Goal: Communication & Community: Answer question/provide support

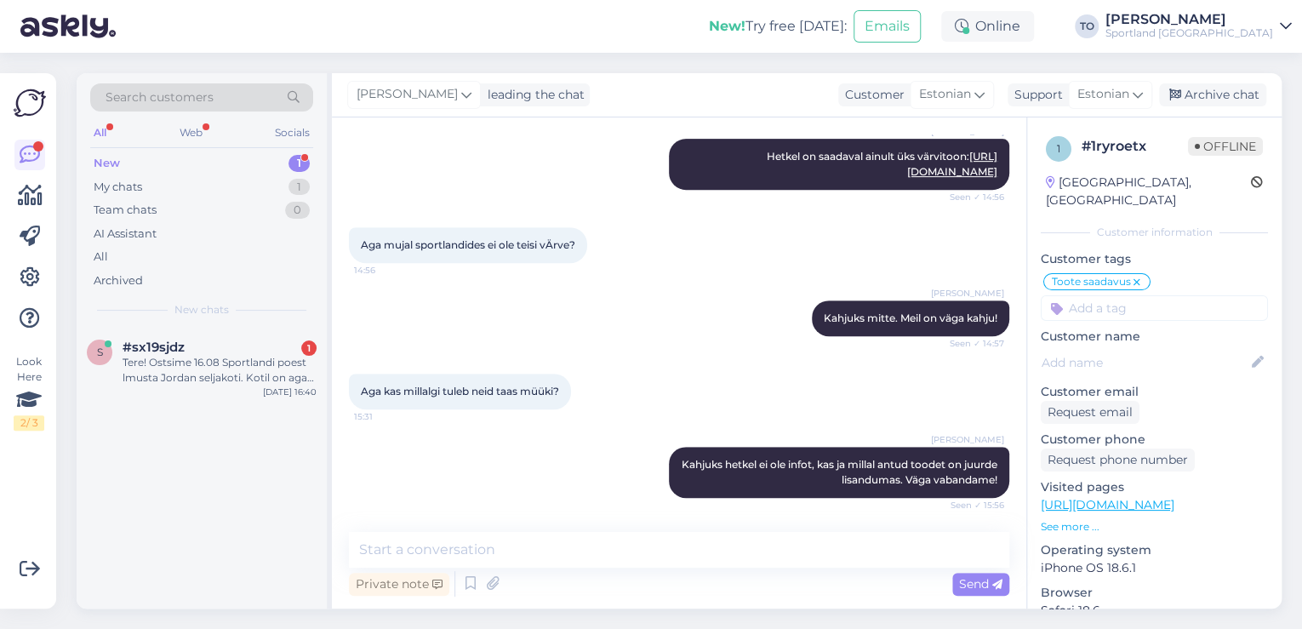
click at [221, 364] on div "Tere! Ostsime 16.08 Sportlandi poest lmusta Jordan seljakoti. Kotil on aga üks …" at bounding box center [219, 370] width 194 height 31
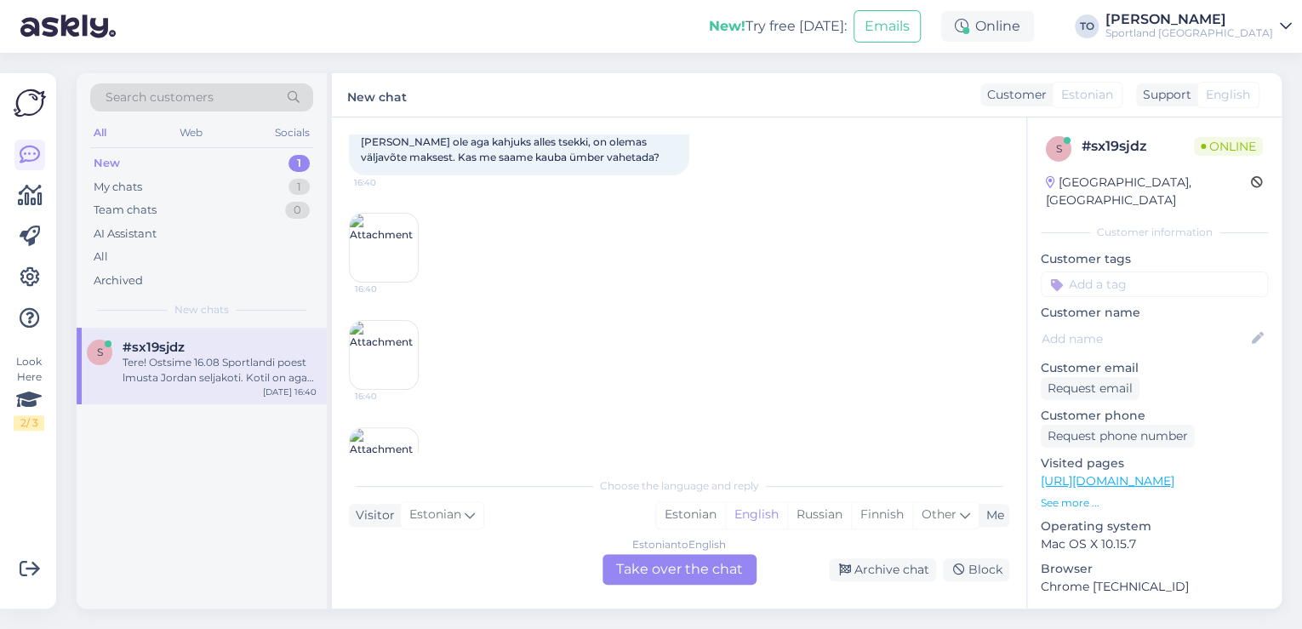
scroll to position [208, 0]
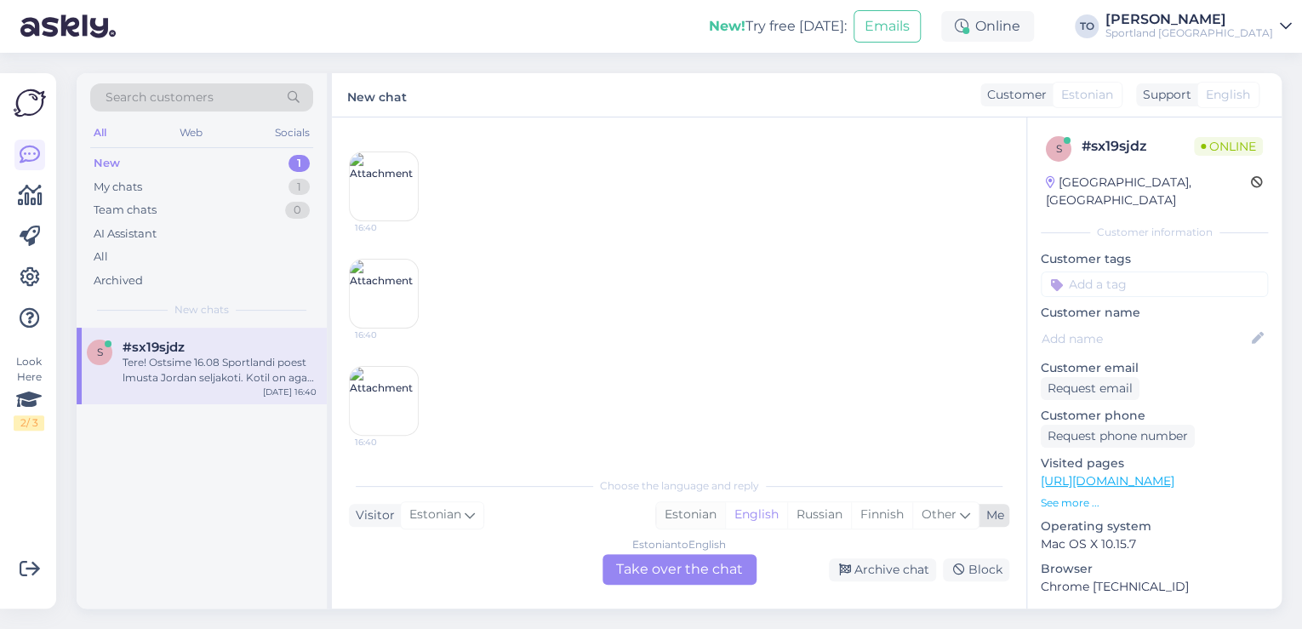
click at [699, 516] on div "Estonian" at bounding box center [690, 515] width 69 height 26
click at [661, 572] on div "Estonian to Estonian Take over the chat" at bounding box center [679, 569] width 154 height 31
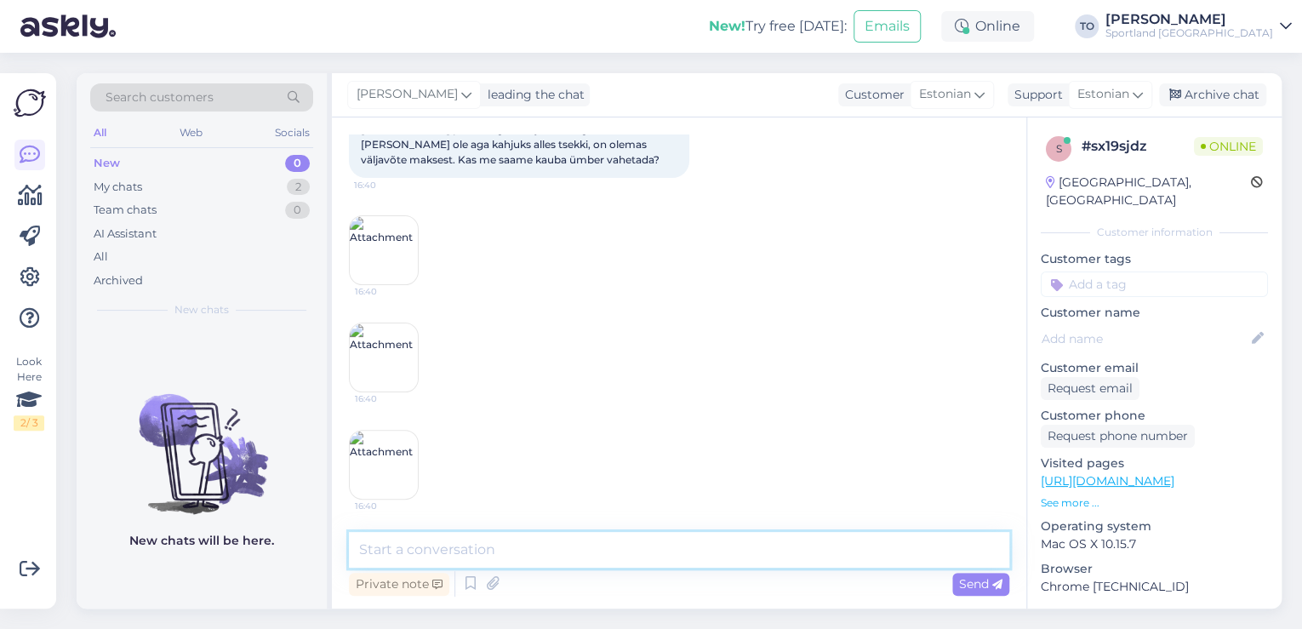
click at [610, 557] on textarea at bounding box center [679, 550] width 660 height 36
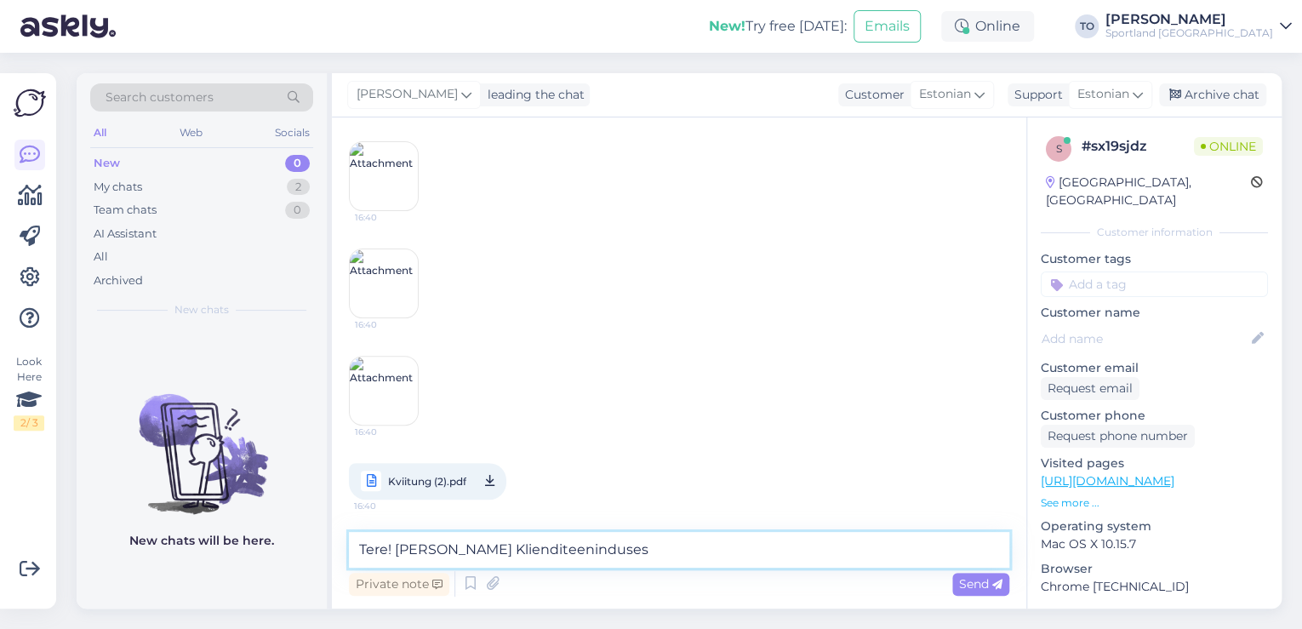
type textarea "Tere! [PERSON_NAME] Klienditeenindusest"
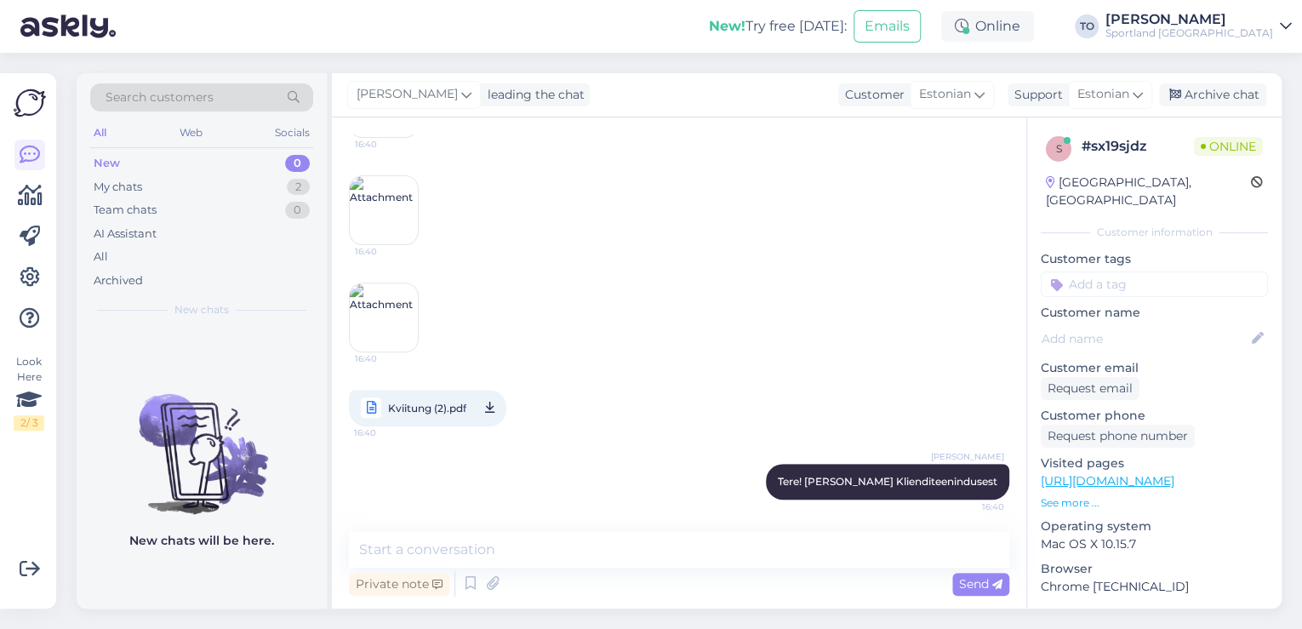
click at [433, 402] on span "Kviitung (2).pdf" at bounding box center [427, 407] width 78 height 21
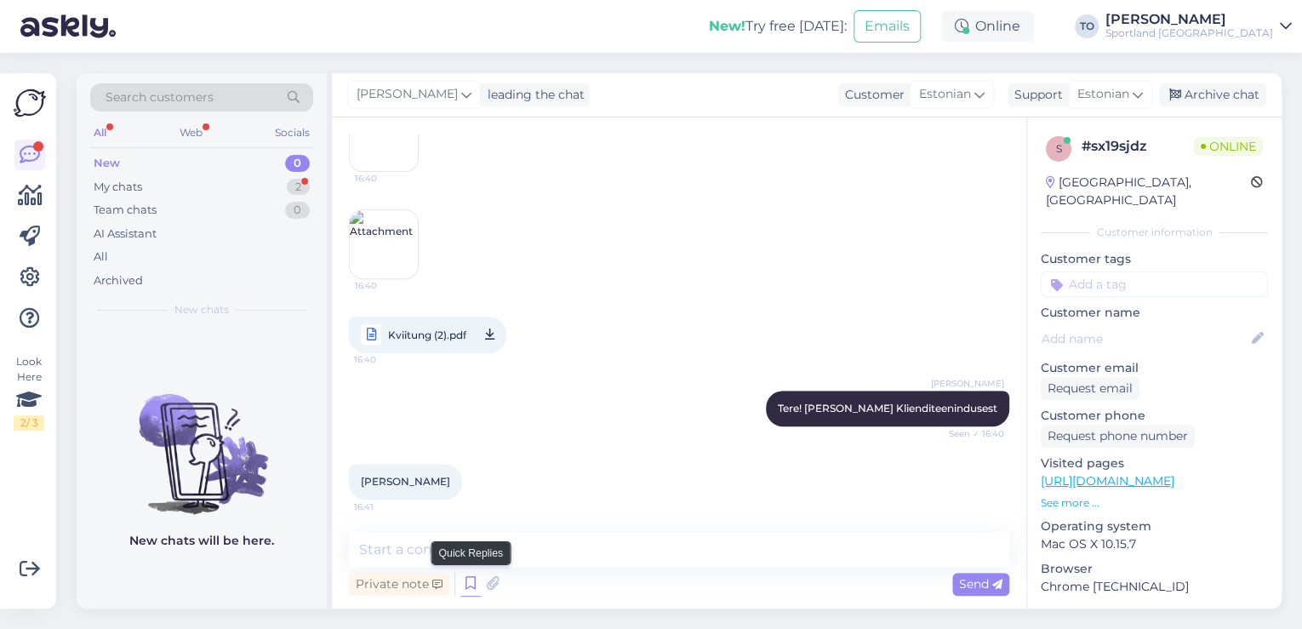
click at [470, 582] on icon at bounding box center [470, 584] width 20 height 26
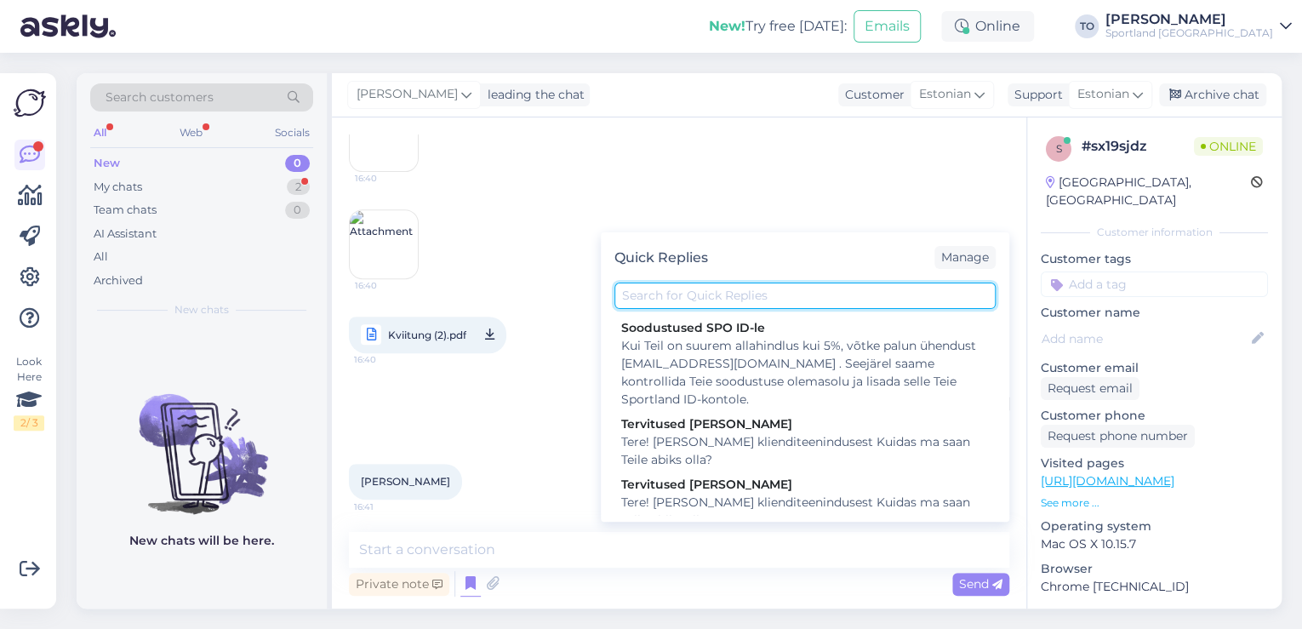
click at [708, 301] on input "text" at bounding box center [804, 295] width 381 height 26
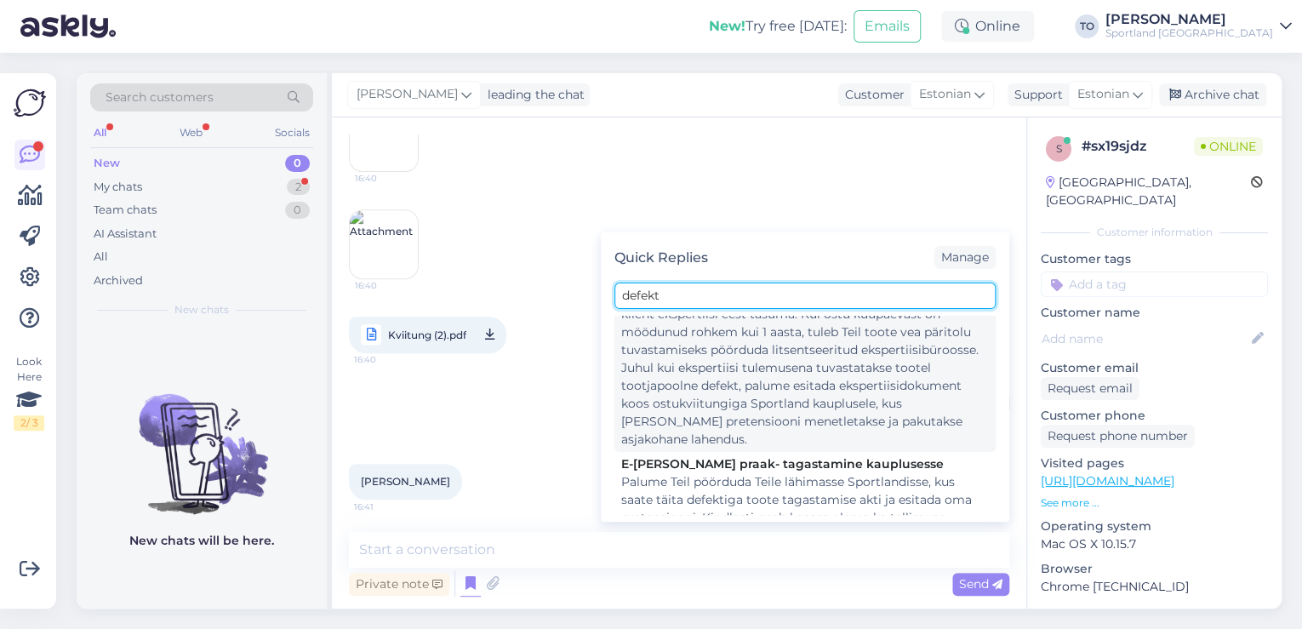
scroll to position [136, 0]
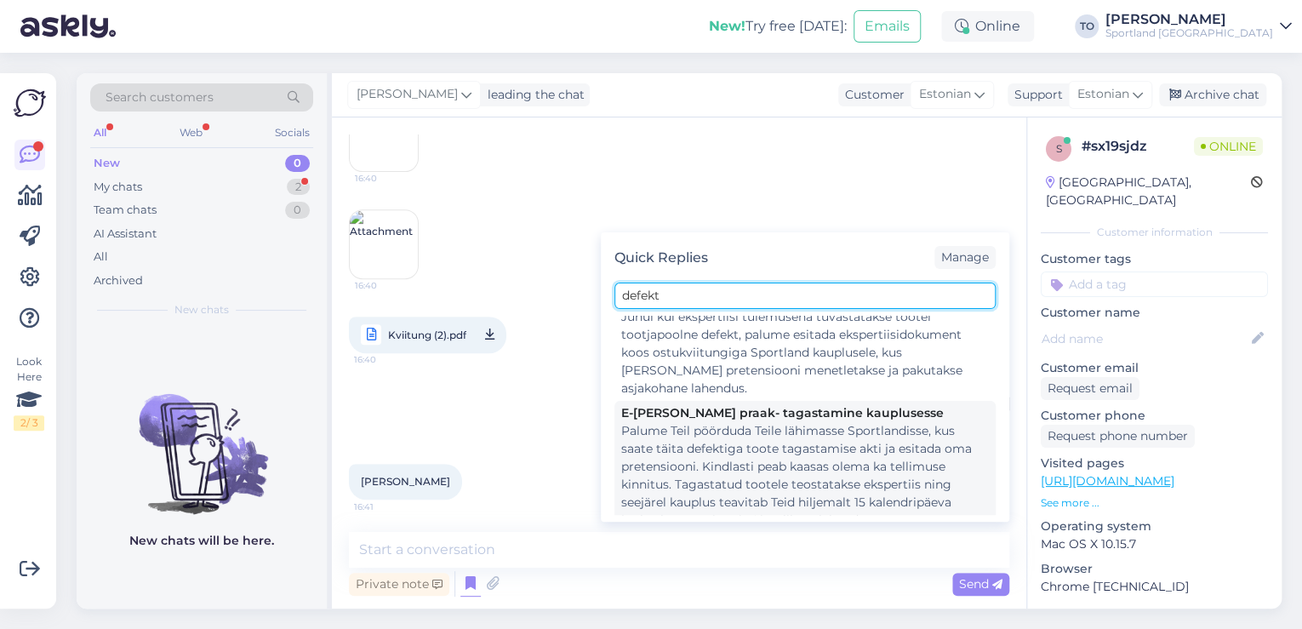
type input "defekt"
click at [817, 436] on div "Palume Teil pöörduda Teile lähimasse Sportlandisse, kus saate täita defektiga t…" at bounding box center [804, 475] width 367 height 107
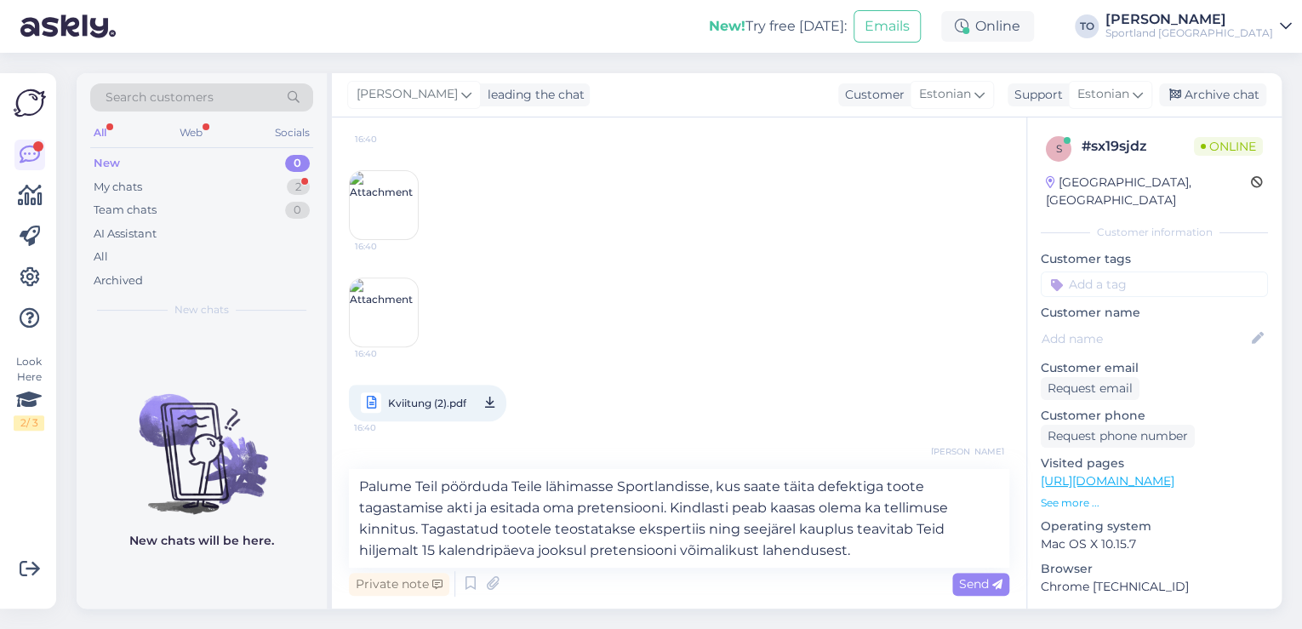
scroll to position [427, 0]
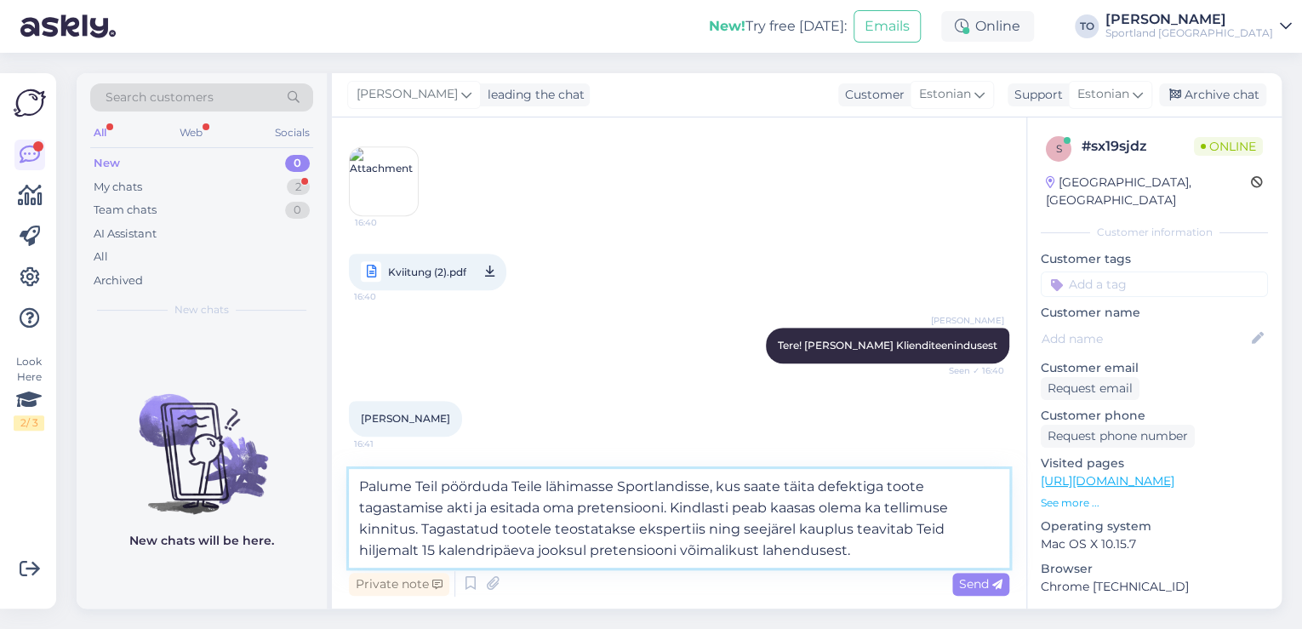
drag, startPoint x: 413, startPoint y: 531, endPoint x: 885, endPoint y: 504, distance: 472.9
click at [885, 504] on textarea "Palume Teil pöörduda Teile lähimasse Sportlandisse, kus saate täita defektiga t…" at bounding box center [679, 518] width 660 height 99
type textarea "Palume Teil pöörduda Teile lähimasse Sportlandisse, kus saate täita defektiga t…"
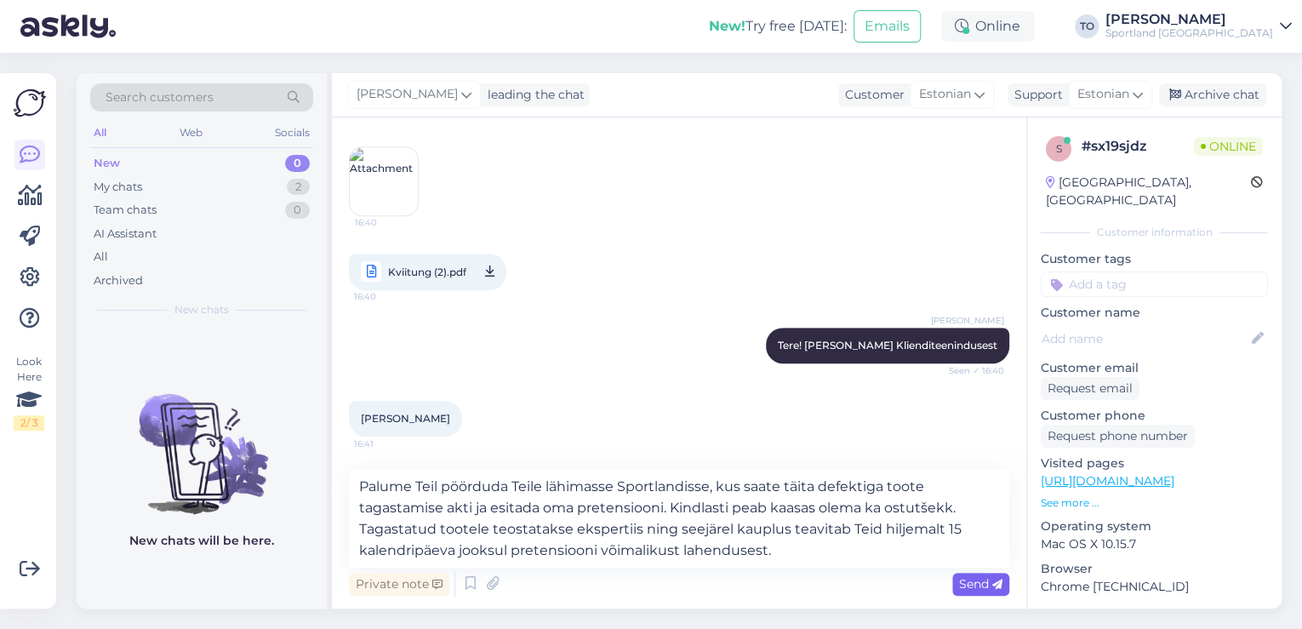
click at [966, 580] on span "Send" at bounding box center [980, 583] width 43 height 15
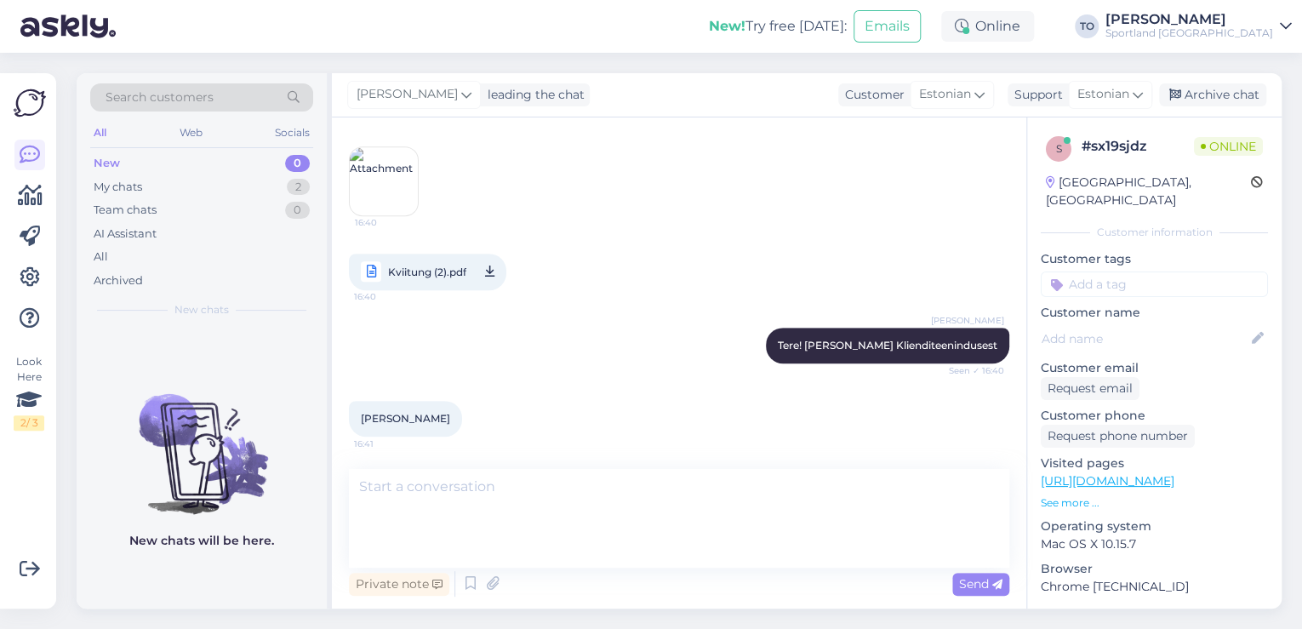
scroll to position [514, 0]
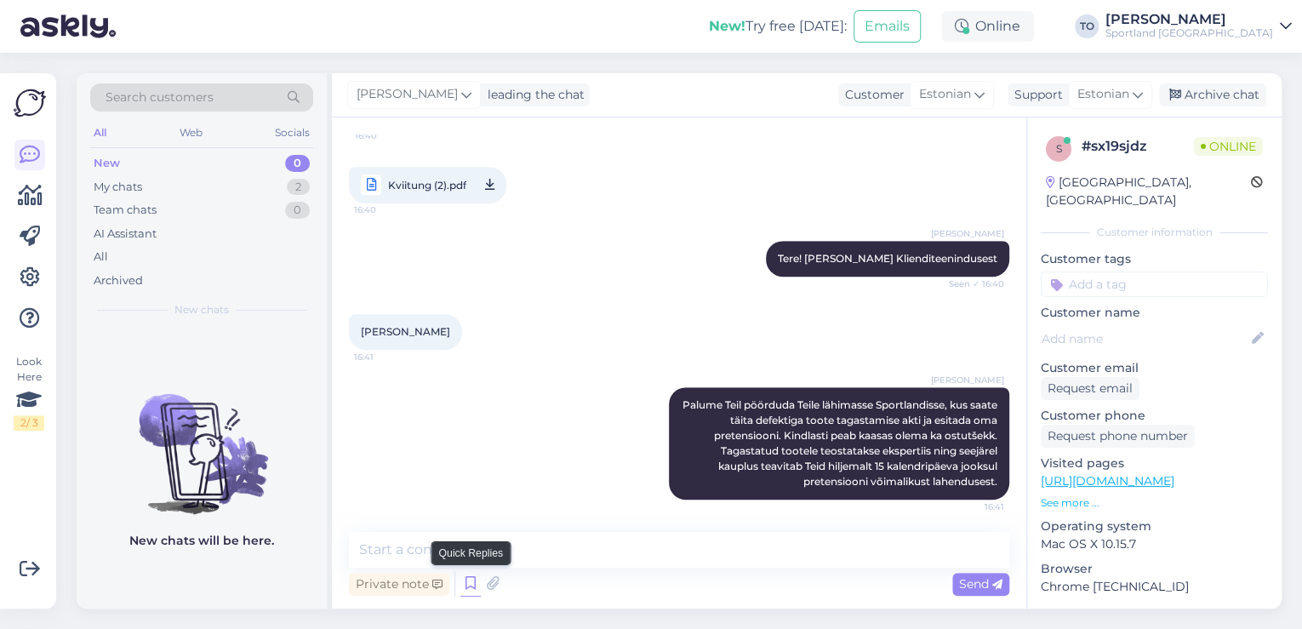
click at [470, 577] on icon at bounding box center [470, 584] width 20 height 26
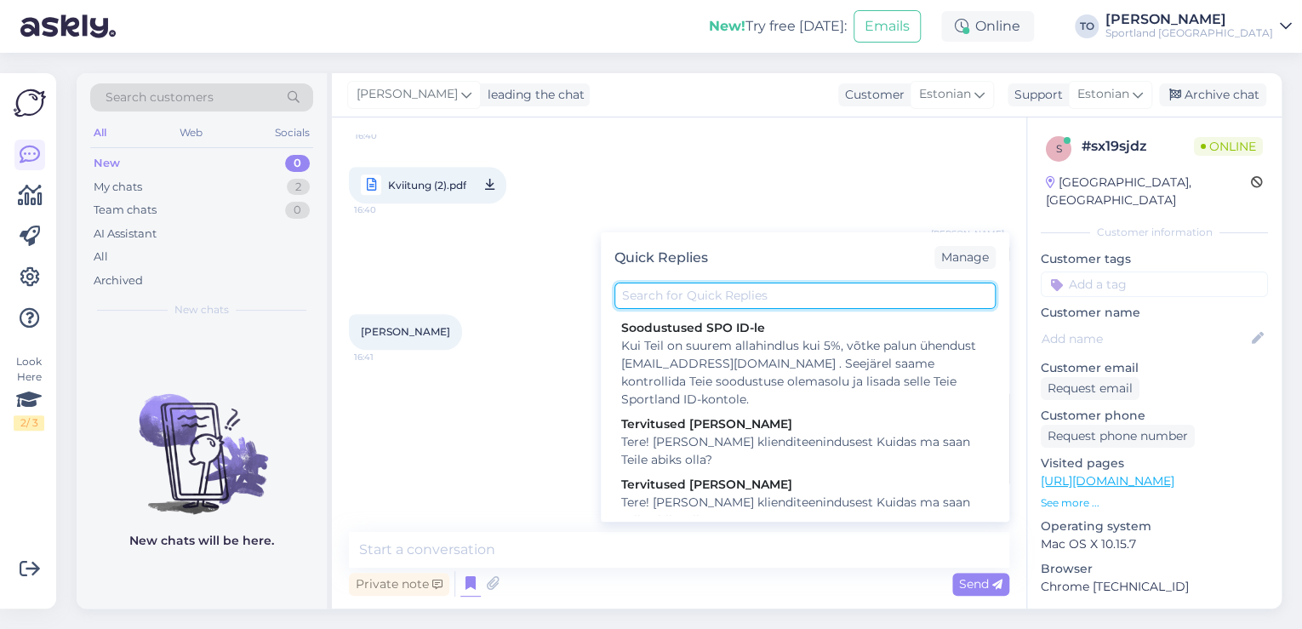
click at [728, 302] on input "text" at bounding box center [804, 295] width 381 height 26
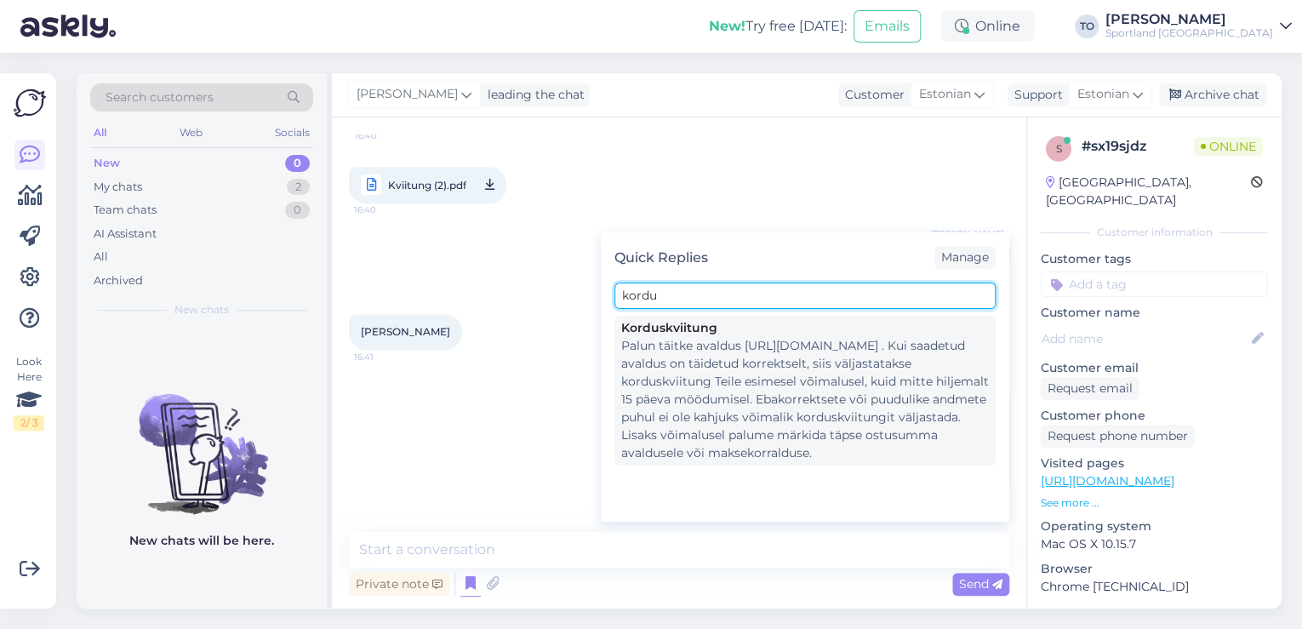
type input "kordu"
click at [721, 373] on div "Palun täitke avaldus [URL][DOMAIN_NAME] . Kui saadetud avaldus on täidetud korr…" at bounding box center [804, 399] width 367 height 125
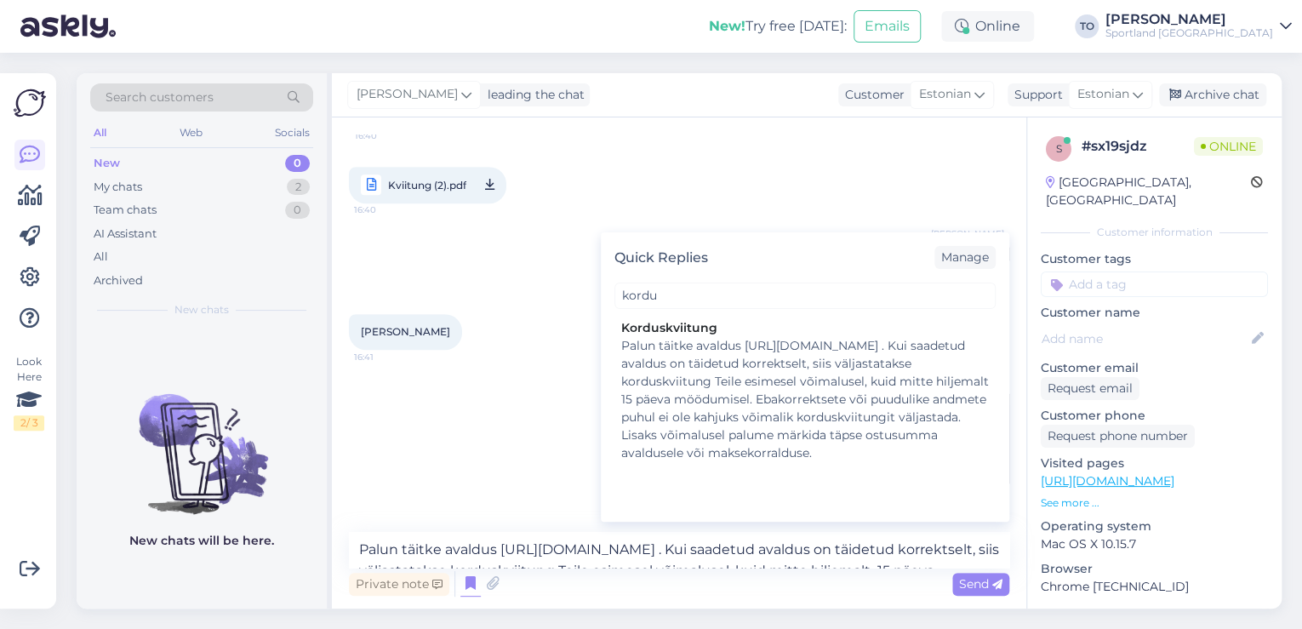
scroll to position [577, 0]
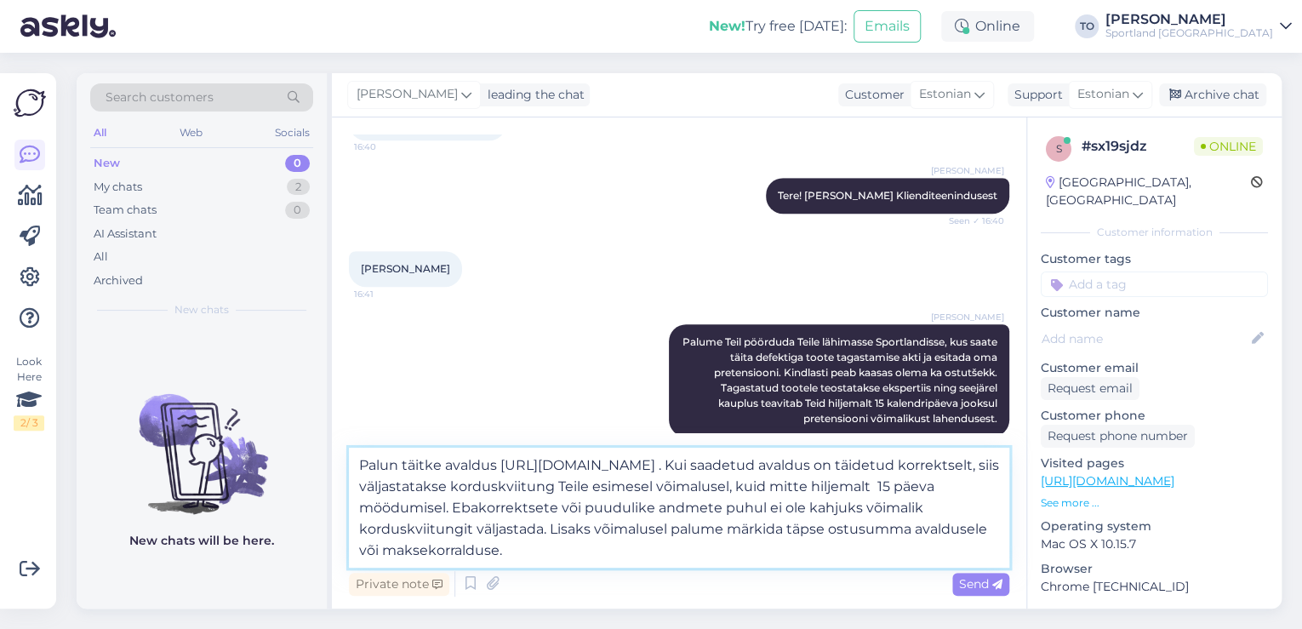
click at [366, 459] on textarea "Palun täitke avaldus [URL][DOMAIN_NAME] . Kui saadetud avaldus on täidetud korr…" at bounding box center [679, 507] width 660 height 120
type textarea "Kviitungi saamiseks palun täitke avaldus [URL][DOMAIN_NAME] . Kui saadetud aval…"
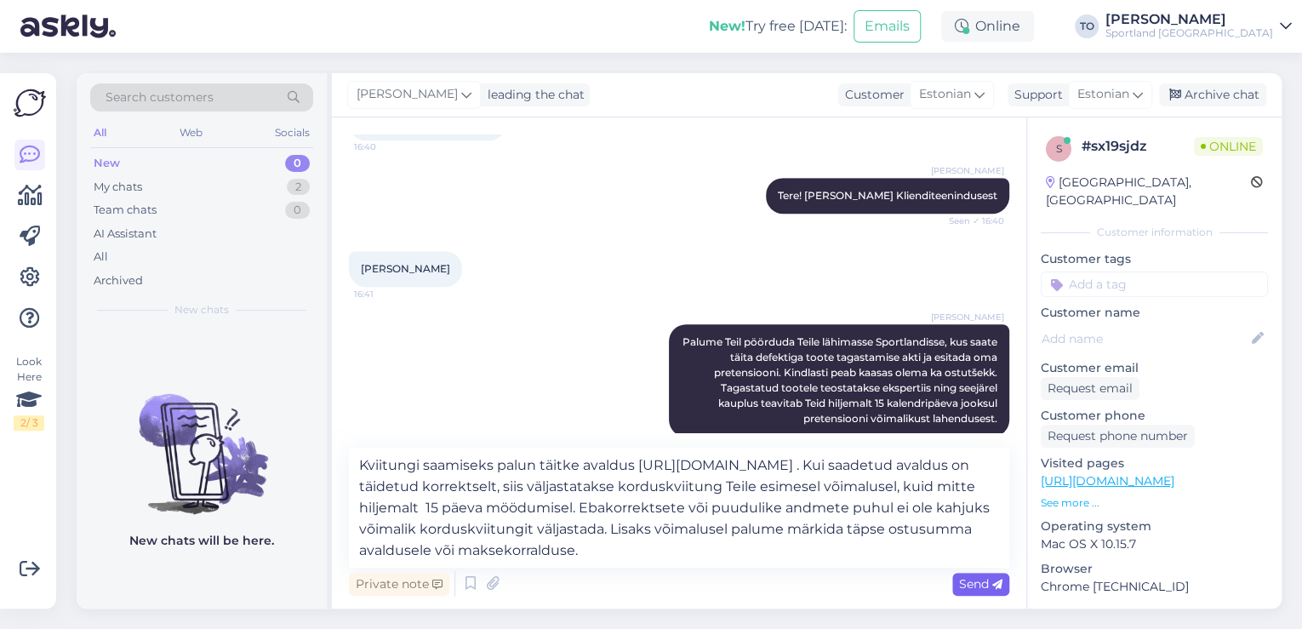
click at [970, 582] on span "Send" at bounding box center [980, 583] width 43 height 15
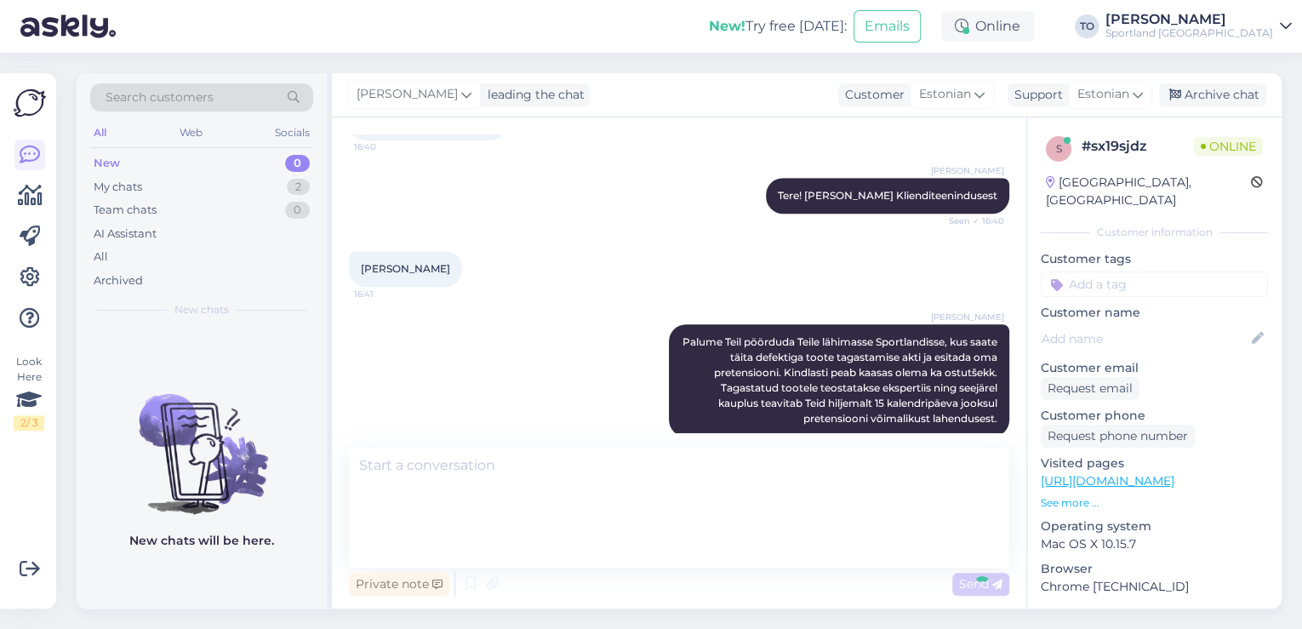
scroll to position [694, 0]
